Goal: Register for event/course: Register for event/course

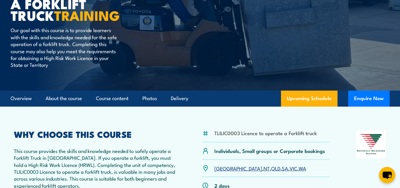
scroll to position [79, 0]
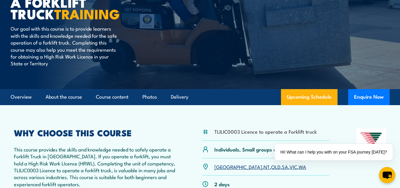
click at [271, 169] on link "QLD" at bounding box center [275, 166] width 9 height 7
